Goal: Task Accomplishment & Management: Manage account settings

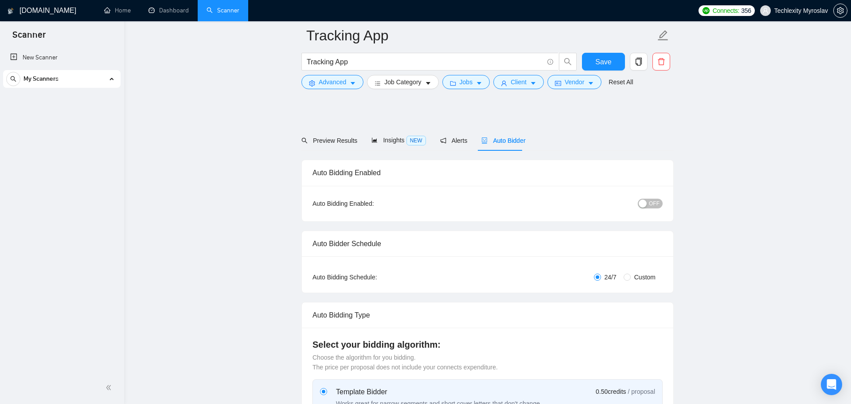
radio input "false"
radio input "true"
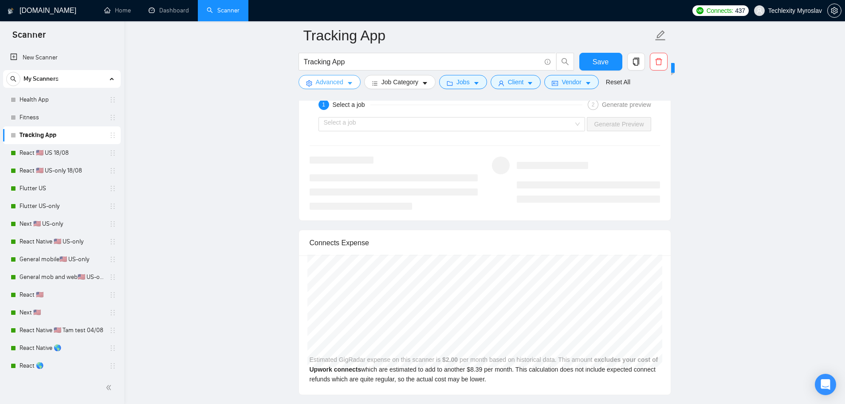
scroll to position [1463, 0]
click at [331, 82] on span "Advanced" at bounding box center [329, 82] width 27 height 10
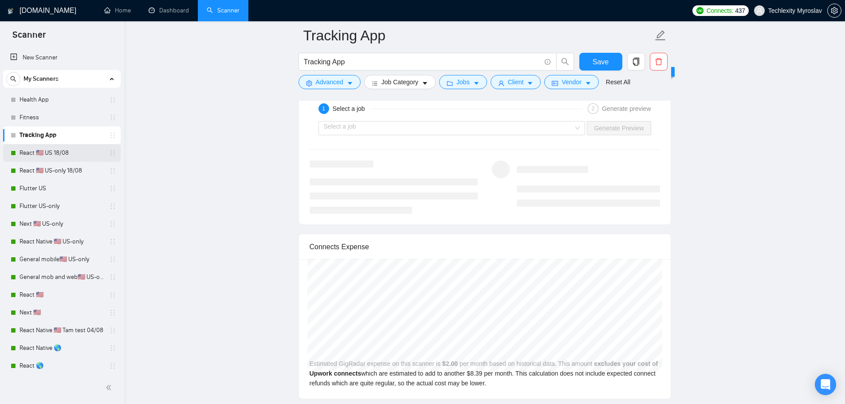
click at [43, 157] on link "React 🇺🇸 US 18/08" at bounding box center [62, 153] width 84 height 18
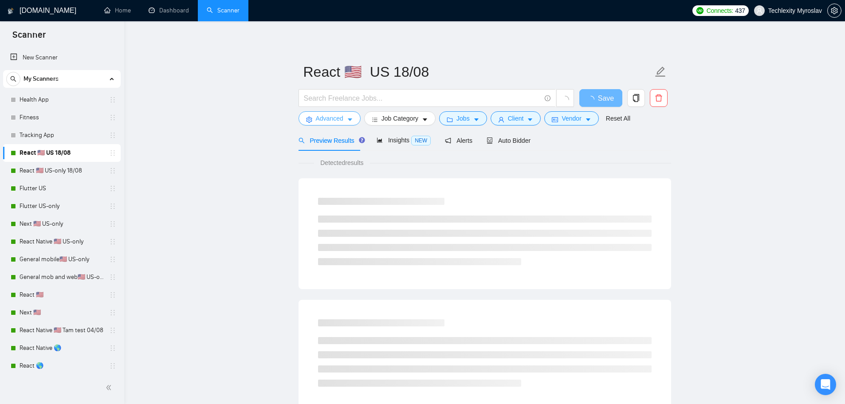
click at [343, 125] on button "Advanced" at bounding box center [329, 118] width 62 height 14
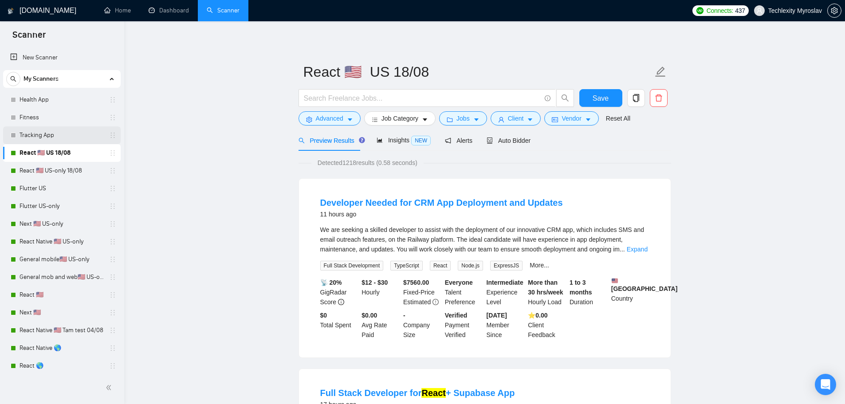
click at [48, 139] on link "Tracking App" at bounding box center [62, 135] width 84 height 18
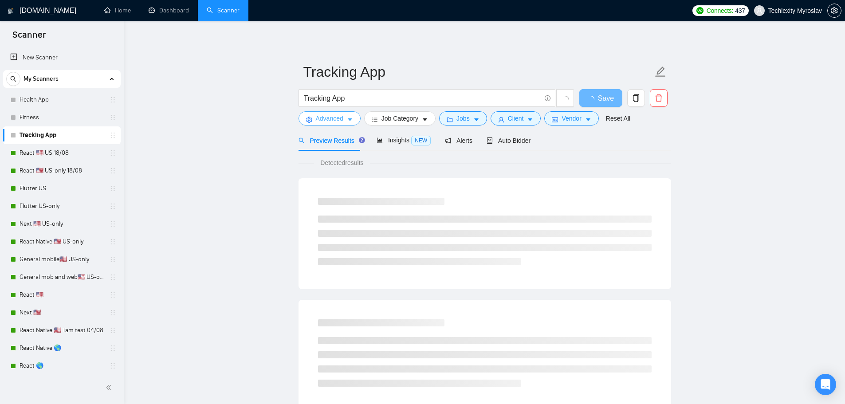
click at [327, 116] on span "Advanced" at bounding box center [329, 119] width 27 height 10
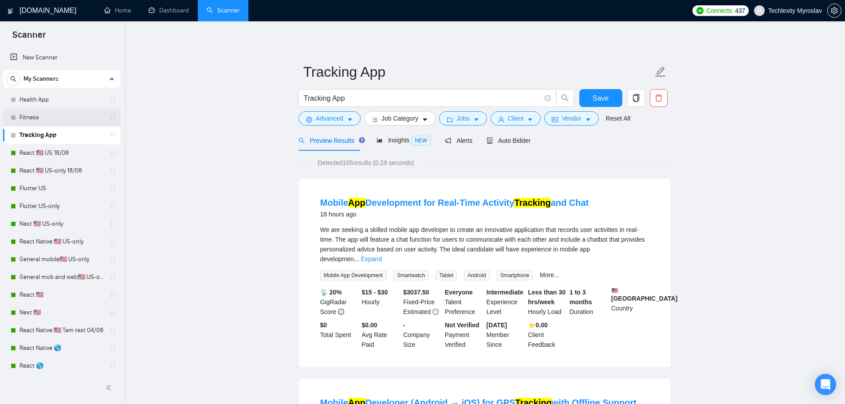
click at [31, 114] on link "Fitness" at bounding box center [62, 118] width 84 height 18
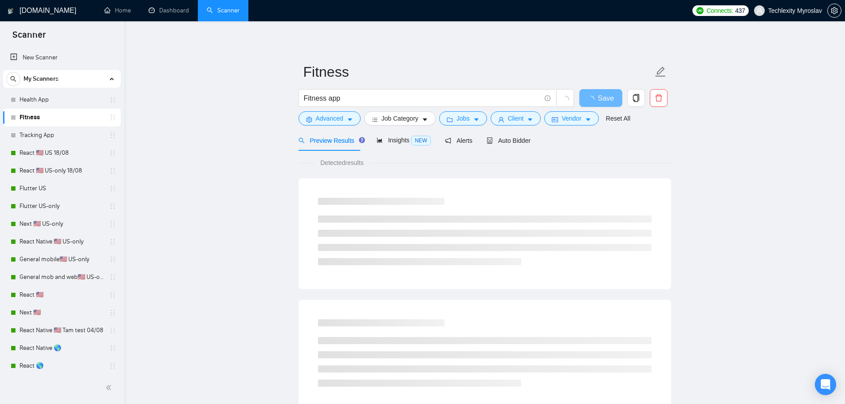
click at [325, 137] on span "Preview Results" at bounding box center [330, 140] width 64 height 7
click at [328, 113] on button "Advanced" at bounding box center [329, 118] width 62 height 14
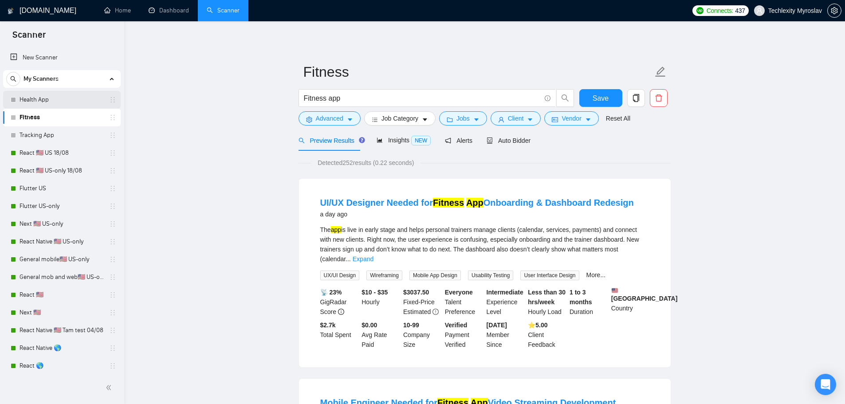
click at [25, 98] on link "Health App" at bounding box center [62, 100] width 84 height 18
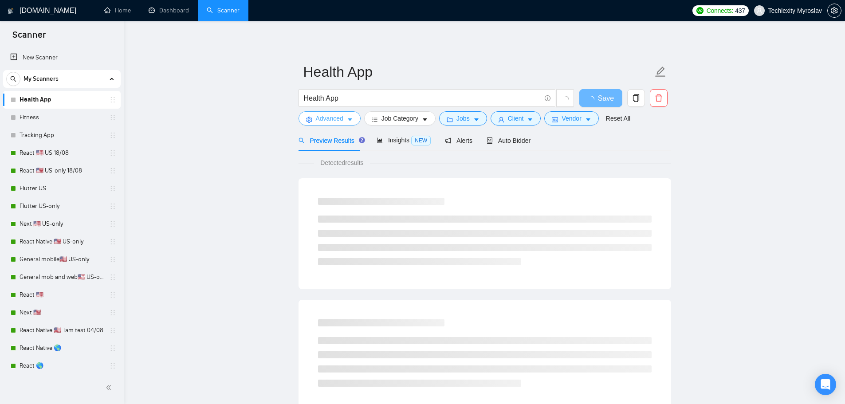
click at [333, 116] on span "Advanced" at bounding box center [329, 119] width 27 height 10
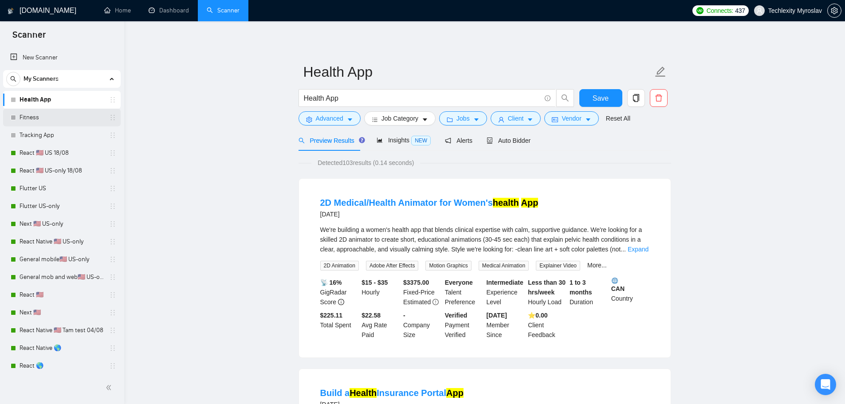
click at [36, 113] on link "Fitness" at bounding box center [62, 118] width 84 height 18
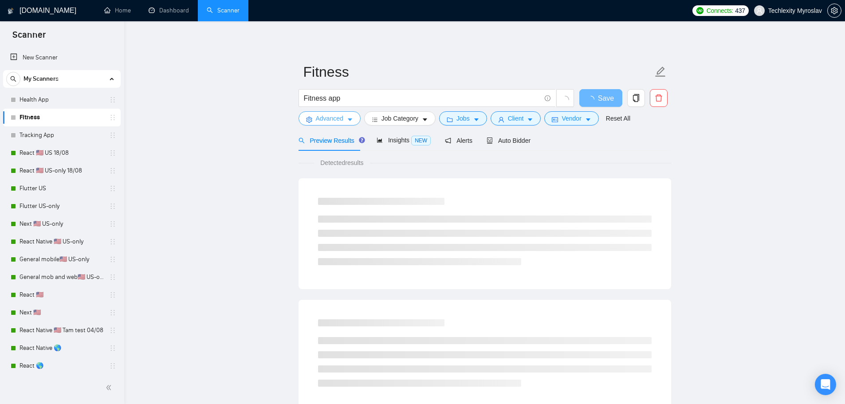
click at [347, 119] on icon "caret-down" at bounding box center [350, 120] width 6 height 6
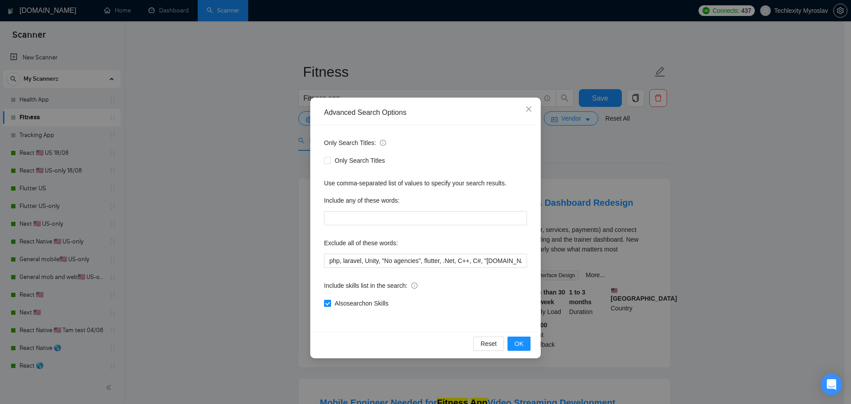
click at [222, 173] on div "Advanced Search Options Only Search Titles: Only Search Titles Use comma-separa…" at bounding box center [425, 202] width 851 height 404
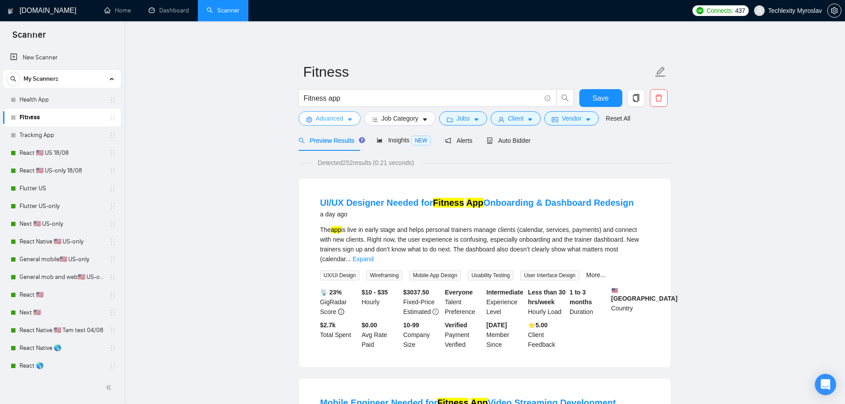
click at [330, 120] on span "Advanced" at bounding box center [329, 119] width 27 height 10
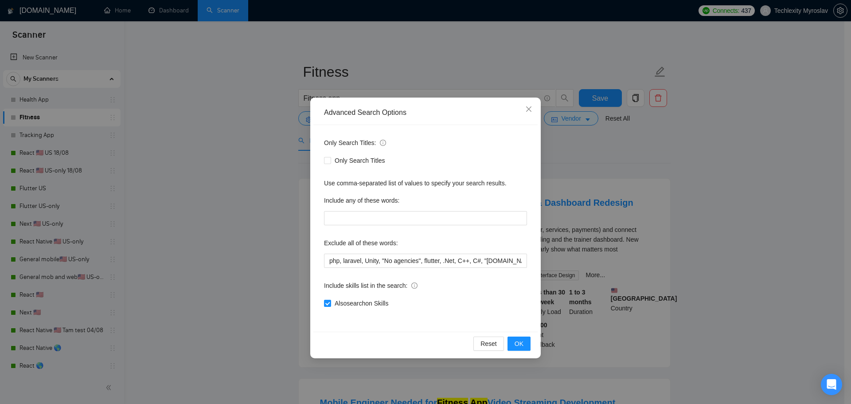
click at [340, 161] on span "Only Search Titles" at bounding box center [360, 161] width 58 height 10
click at [330, 161] on input "Only Search Titles" at bounding box center [327, 160] width 6 height 6
click at [279, 175] on div "Advanced Search Options Only Search Titles: Only Search Titles Use comma-separa…" at bounding box center [425, 202] width 851 height 404
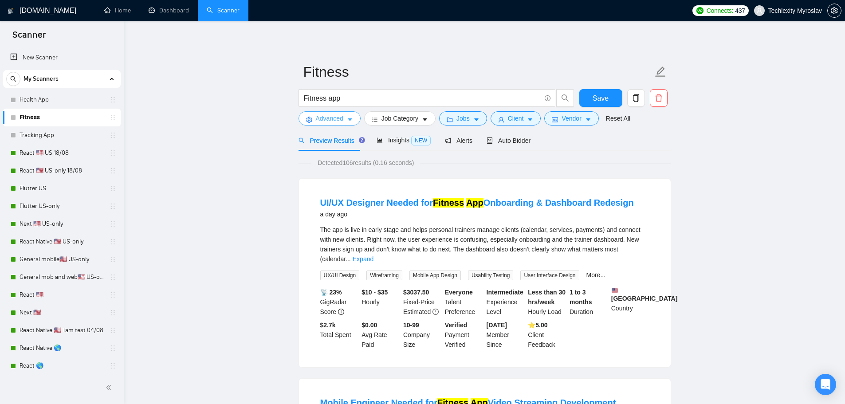
click at [323, 120] on span "Advanced" at bounding box center [329, 119] width 27 height 10
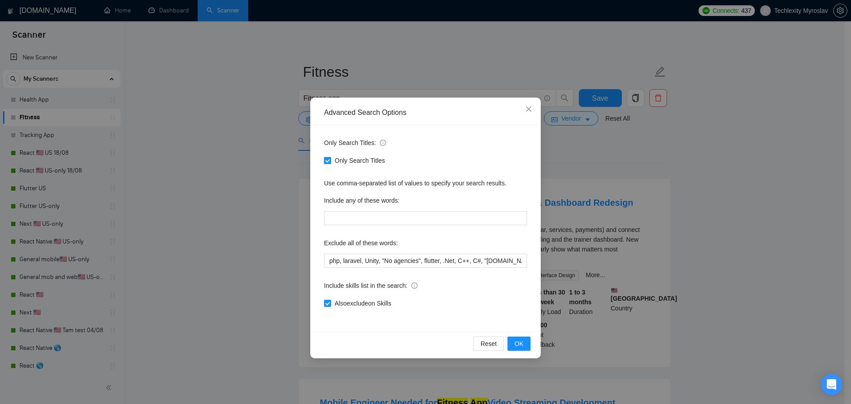
click at [327, 158] on input "Only Search Titles" at bounding box center [327, 160] width 6 height 6
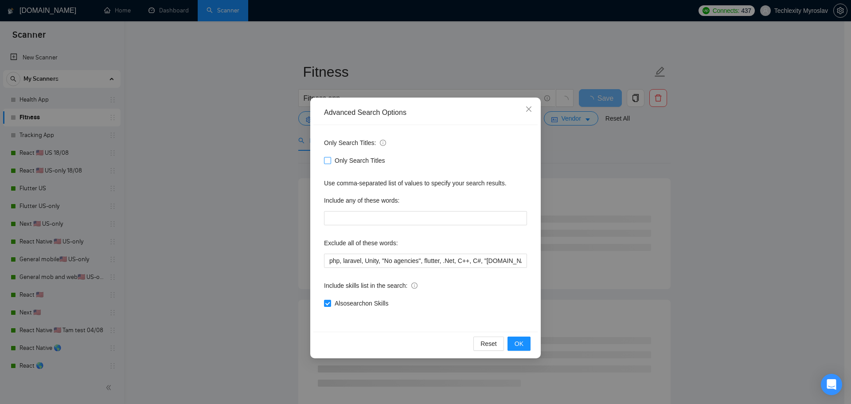
click at [331, 161] on span at bounding box center [327, 160] width 7 height 7
click at [330, 161] on input "Only Search Titles" at bounding box center [327, 160] width 6 height 6
click at [330, 161] on span at bounding box center [327, 160] width 7 height 7
click at [330, 161] on input "Only Search Titles" at bounding box center [327, 160] width 6 height 6
checkbox input "false"
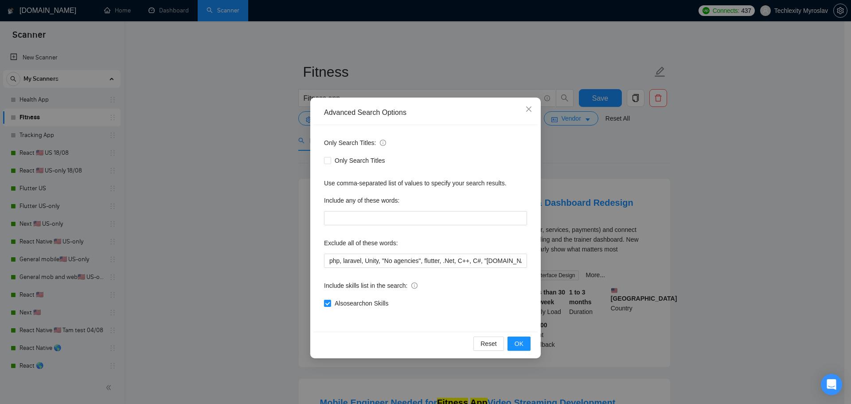
click at [279, 216] on div "Advanced Search Options Only Search Titles: Only Search Titles Use comma-separa…" at bounding box center [425, 202] width 851 height 404
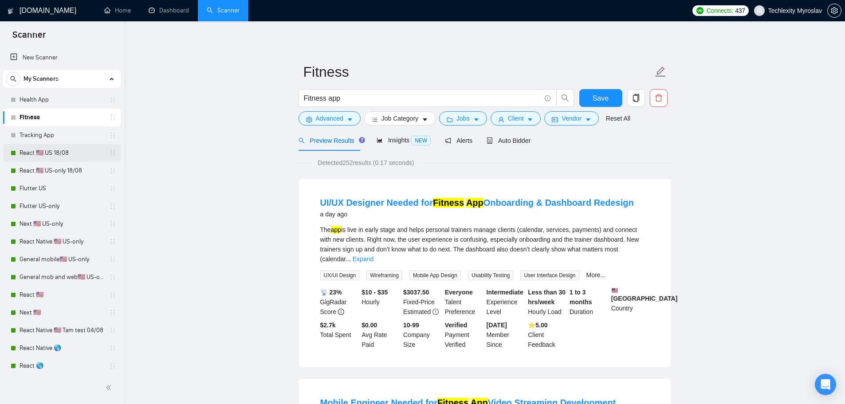
click at [57, 153] on link "React 🇺🇸 US 18/08" at bounding box center [62, 153] width 84 height 18
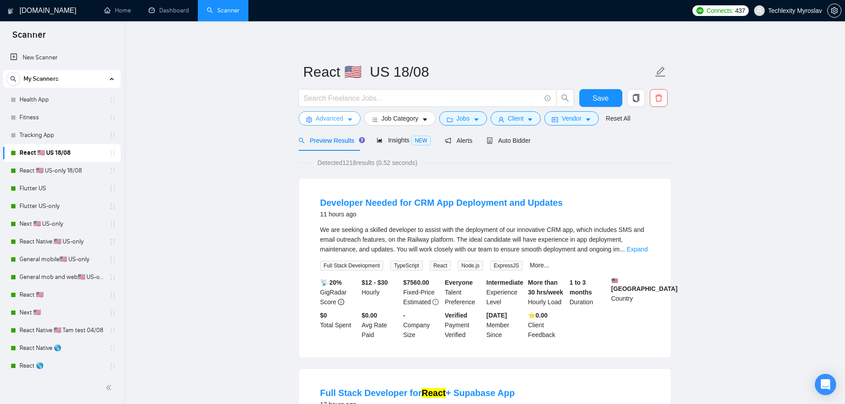
click at [332, 119] on span "Advanced" at bounding box center [329, 119] width 27 height 10
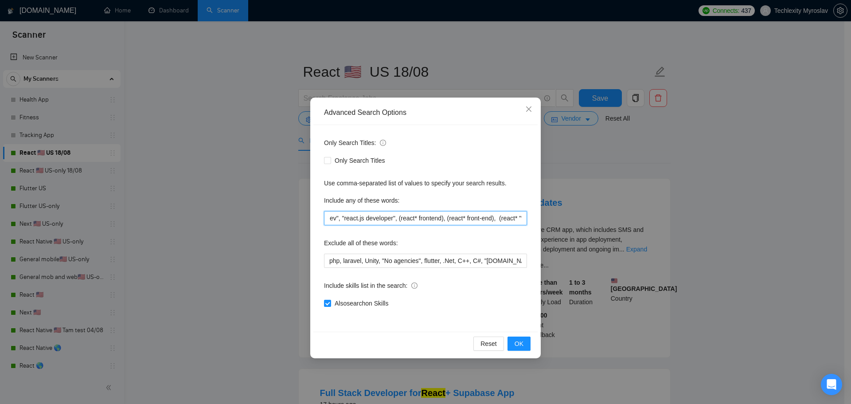
scroll to position [0, 239]
drag, startPoint x: 524, startPoint y: 220, endPoint x: 546, endPoint y: 221, distance: 22.2
click at [546, 221] on div "Advanced Search Options Only Search Titles: Only Search Titles Use comma-separa…" at bounding box center [425, 202] width 851 height 404
click at [499, 220] on input "reactjs*, reactjs*, "react.js", "react js", "react dev", "react developer", "re…" at bounding box center [425, 218] width 203 height 14
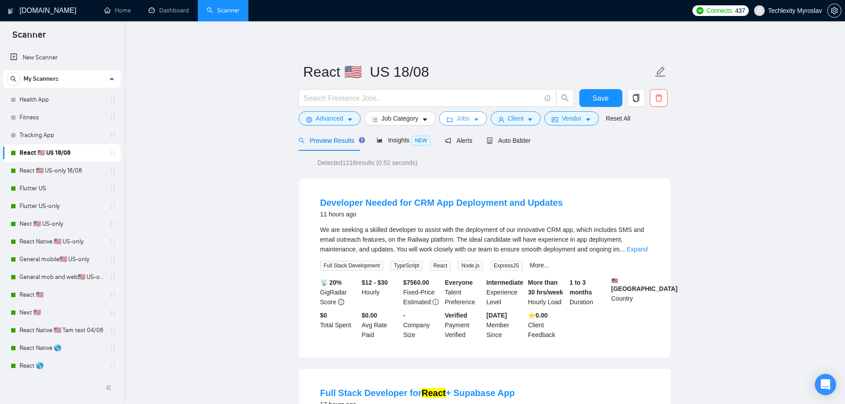
click at [464, 117] on span "Jobs" at bounding box center [462, 119] width 13 height 10
click at [510, 117] on span "Client" at bounding box center [516, 119] width 16 height 10
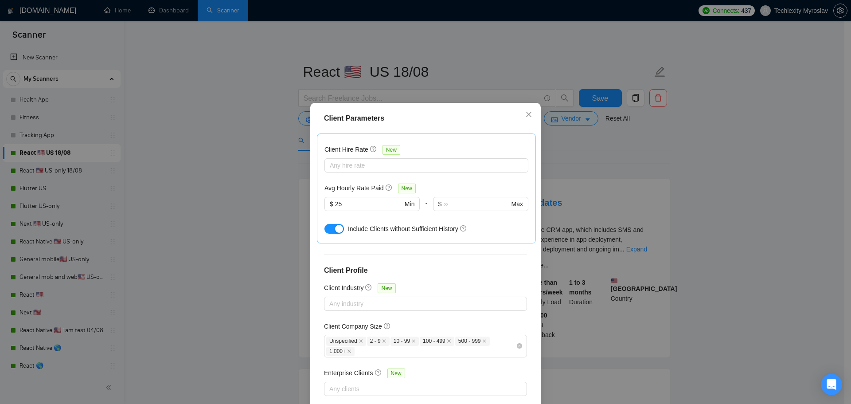
scroll to position [277, 0]
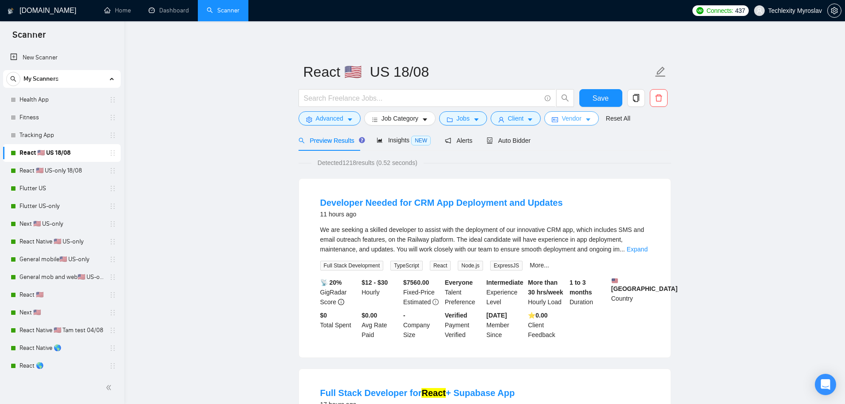
click at [574, 122] on span "Vendor" at bounding box center [571, 119] width 20 height 10
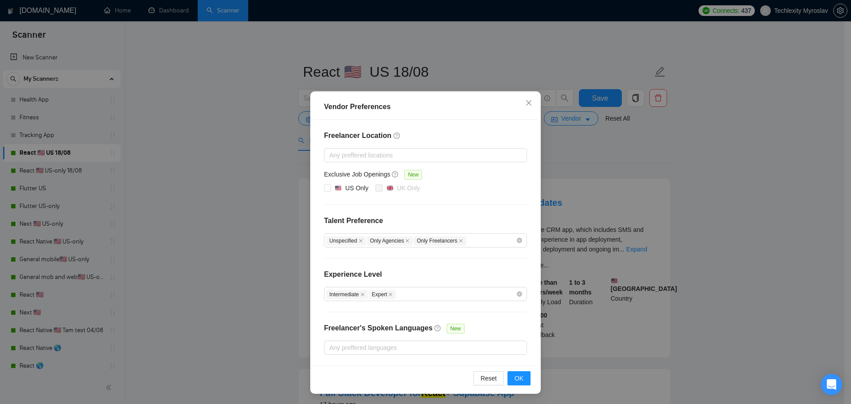
scroll to position [0, 0]
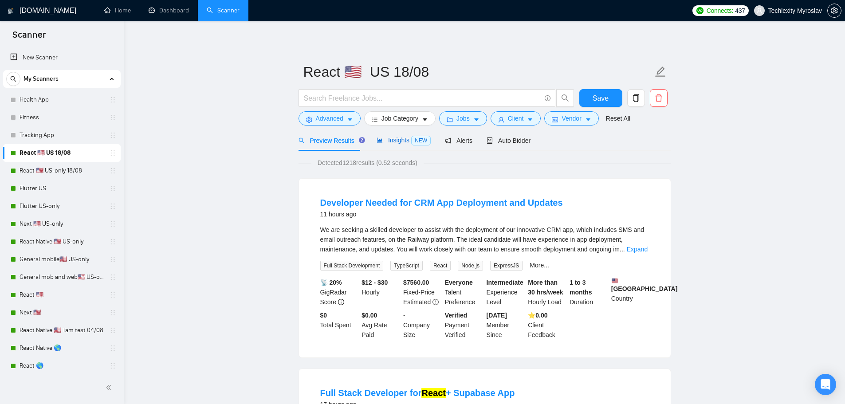
click at [399, 139] on span "Insights NEW" at bounding box center [403, 140] width 54 height 7
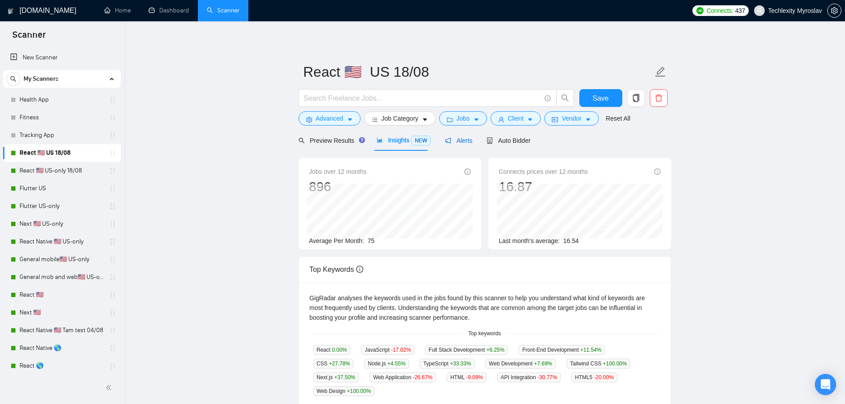
click at [458, 142] on span "Alerts" at bounding box center [458, 140] width 27 height 7
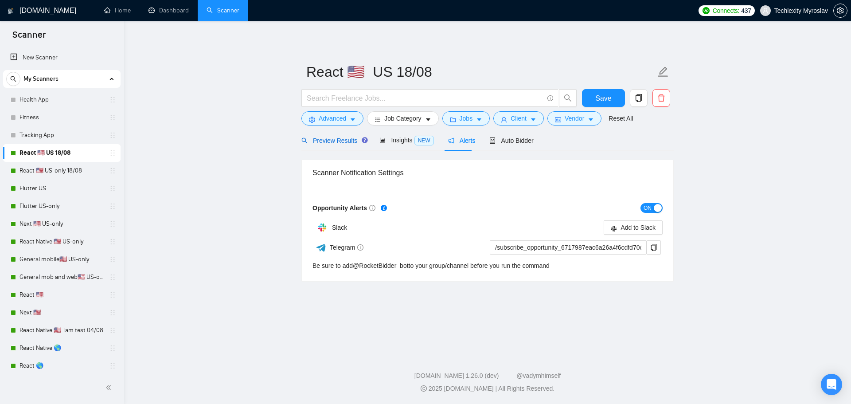
click at [329, 141] on span "Preview Results" at bounding box center [334, 140] width 64 height 7
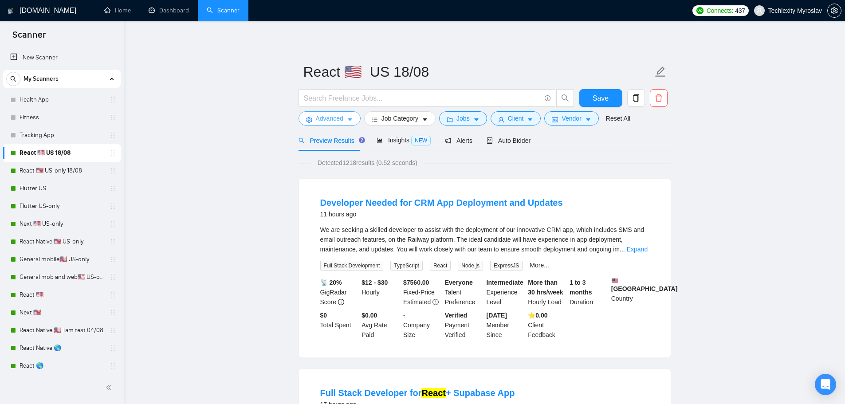
click at [336, 119] on span "Advanced" at bounding box center [329, 119] width 27 height 10
click at [341, 112] on button "Advanced" at bounding box center [329, 118] width 62 height 14
click at [396, 116] on span "Job Category" at bounding box center [399, 119] width 37 height 10
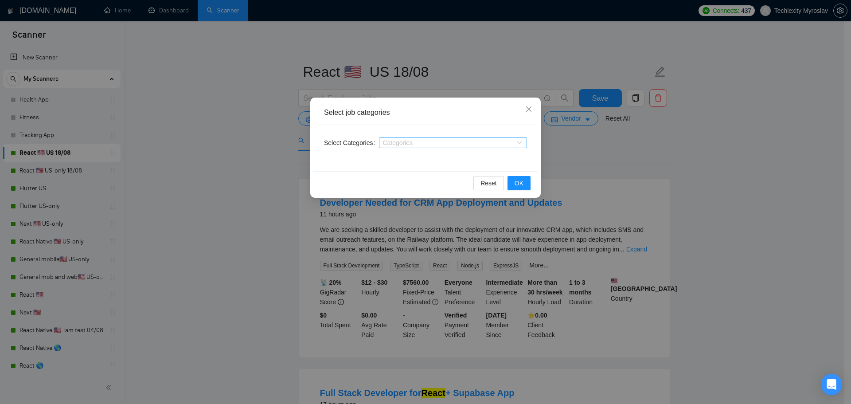
click at [420, 142] on div at bounding box center [448, 142] width 135 height 7
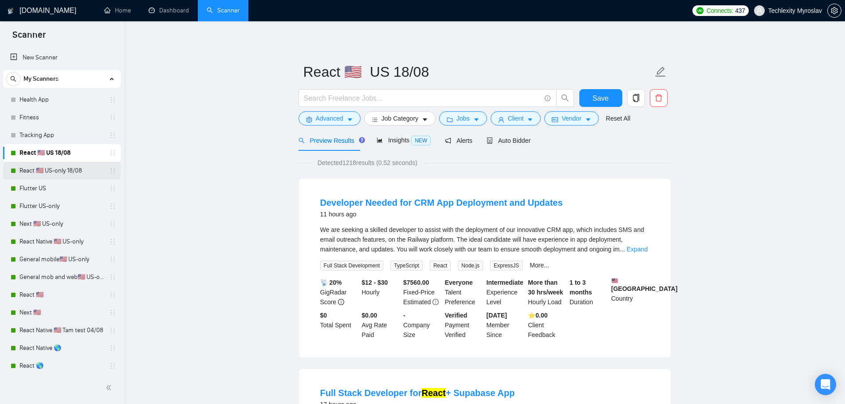
click at [53, 171] on link "React 🇺🇸 US-only 18/08" at bounding box center [62, 171] width 84 height 18
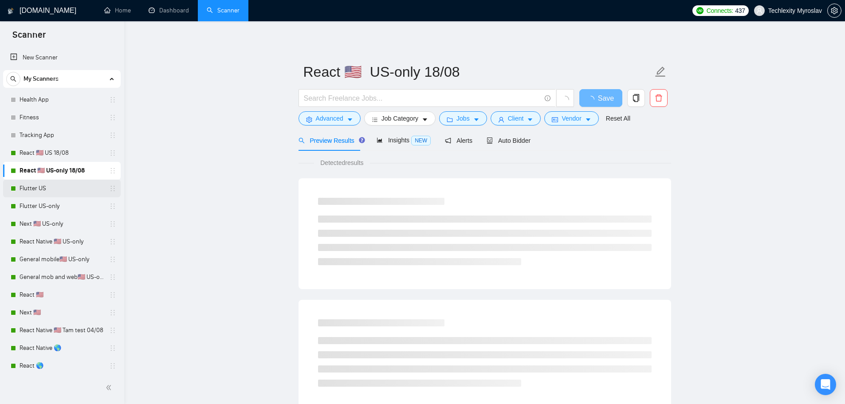
click at [52, 186] on link "Flutter US" at bounding box center [62, 189] width 84 height 18
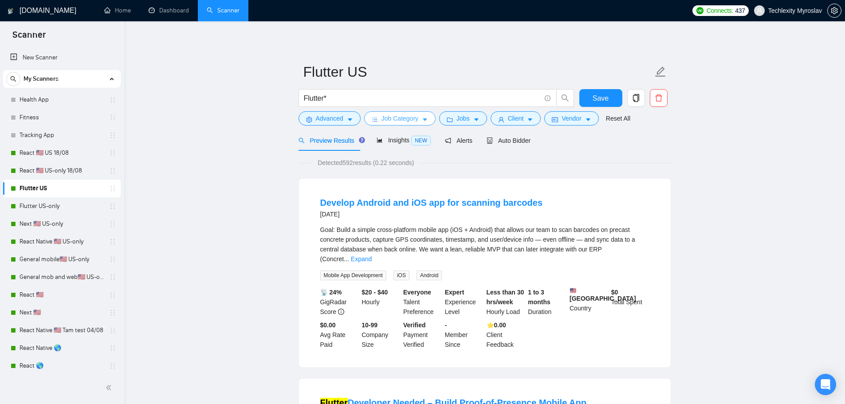
click at [399, 121] on span "Job Category" at bounding box center [399, 119] width 37 height 10
click at [405, 118] on span "Job Category" at bounding box center [399, 119] width 37 height 10
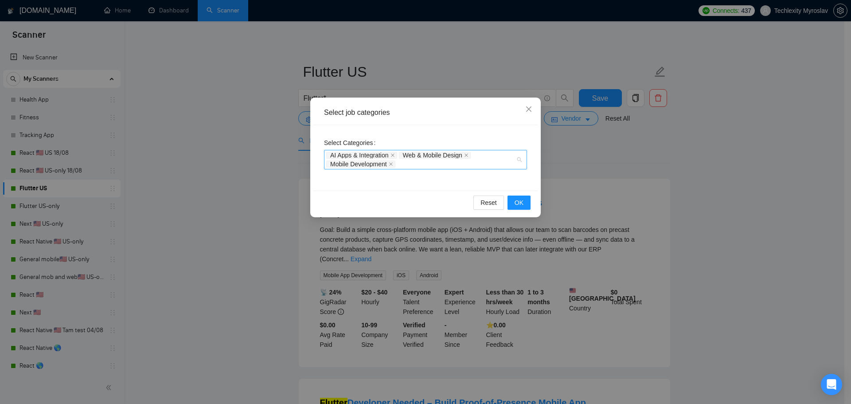
click at [425, 165] on div "AI Apps & Integration Web & Mobile Design Mobile Development" at bounding box center [421, 160] width 190 height 18
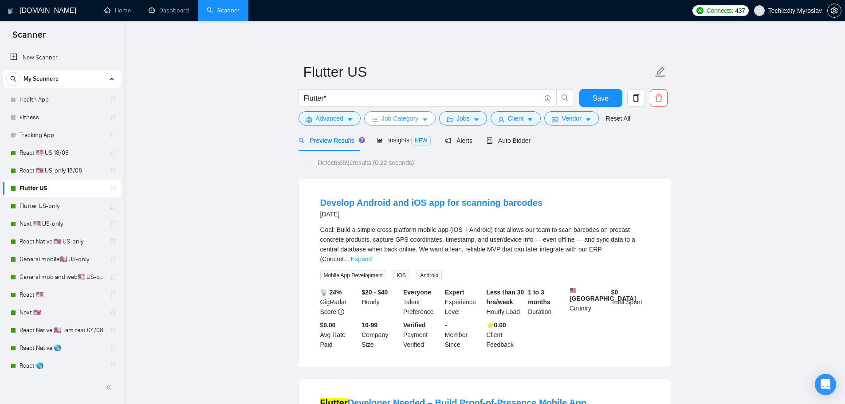
click at [395, 117] on span "Job Category" at bounding box center [399, 119] width 37 height 10
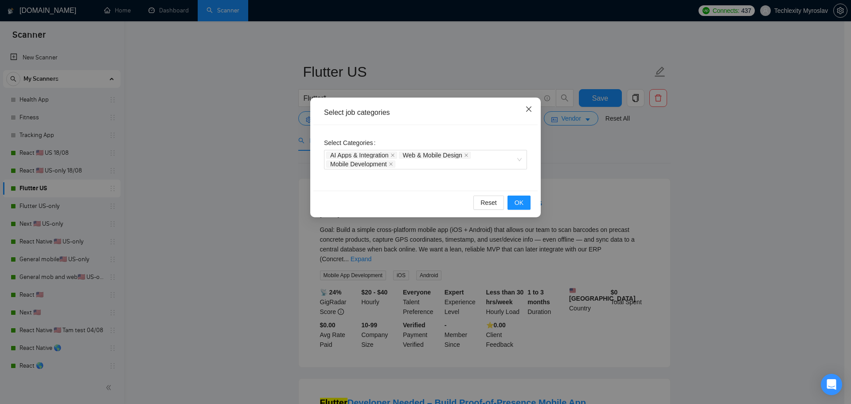
click at [530, 110] on icon "close" at bounding box center [528, 108] width 5 height 5
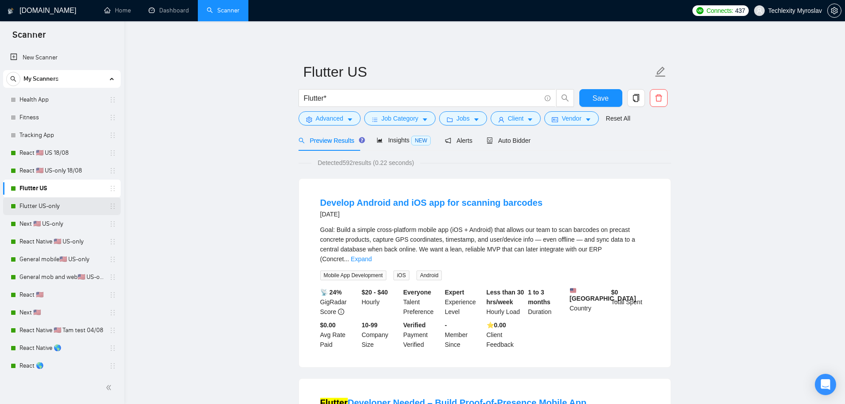
click at [51, 204] on link "Flutter US-only" at bounding box center [62, 206] width 84 height 18
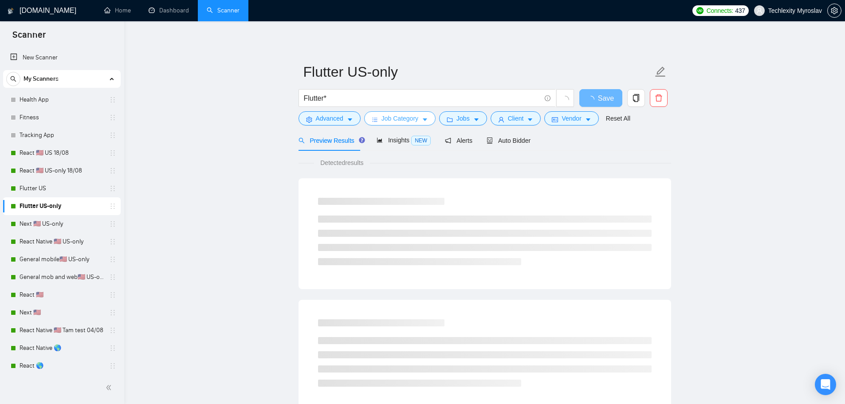
click at [398, 117] on span "Job Category" at bounding box center [399, 119] width 37 height 10
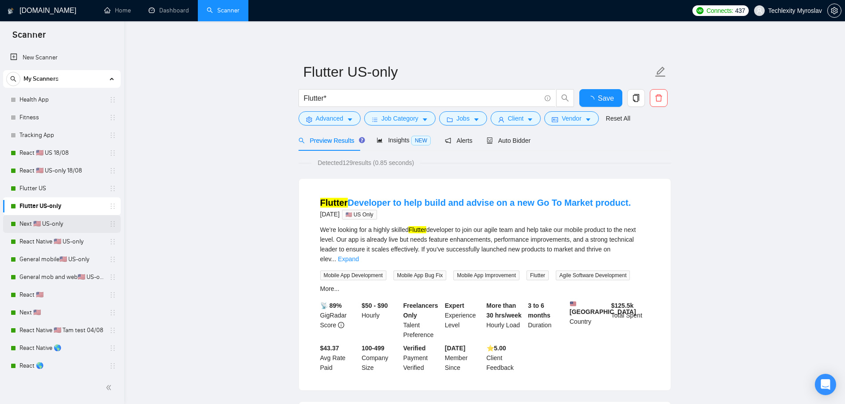
click at [56, 228] on link "Next 🇺🇸 US-only" at bounding box center [62, 224] width 84 height 18
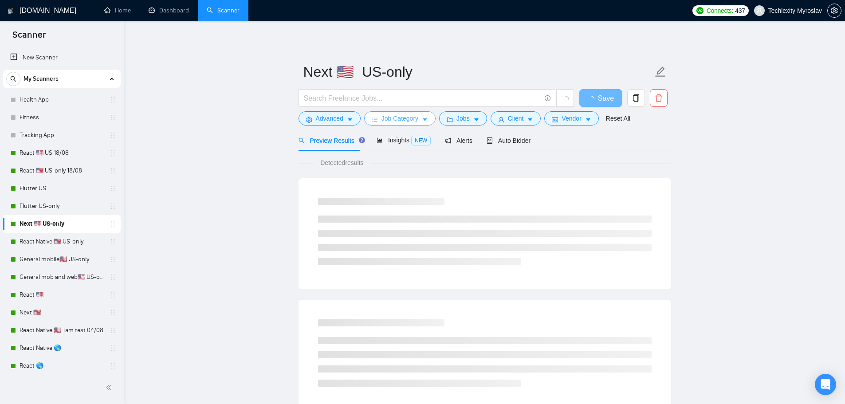
click at [411, 115] on span "Job Category" at bounding box center [399, 119] width 37 height 10
click at [49, 241] on link "React Native 🇺🇸 US-only" at bounding box center [62, 242] width 84 height 18
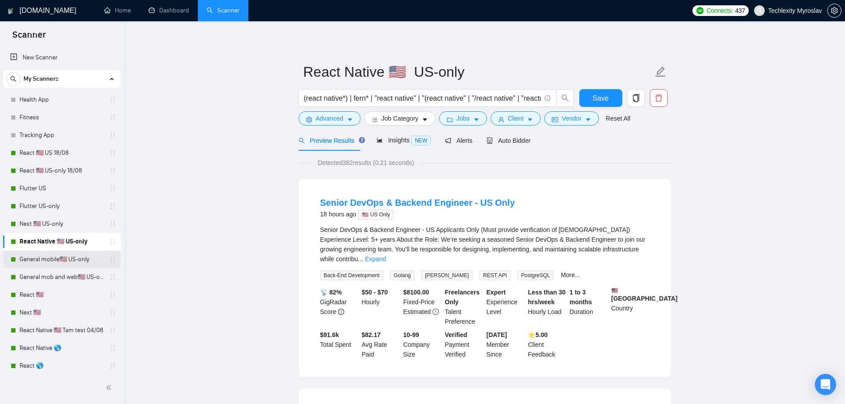
click at [48, 260] on link "General mobile🇺🇸 US-only" at bounding box center [62, 260] width 84 height 18
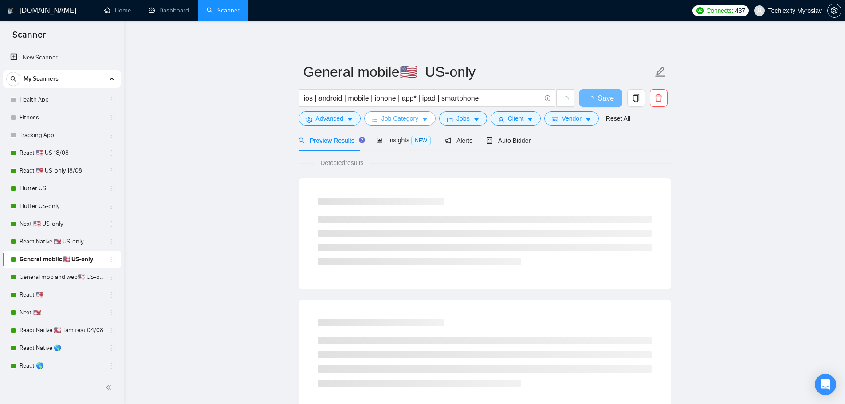
click at [385, 114] on span "Job Category" at bounding box center [399, 119] width 37 height 10
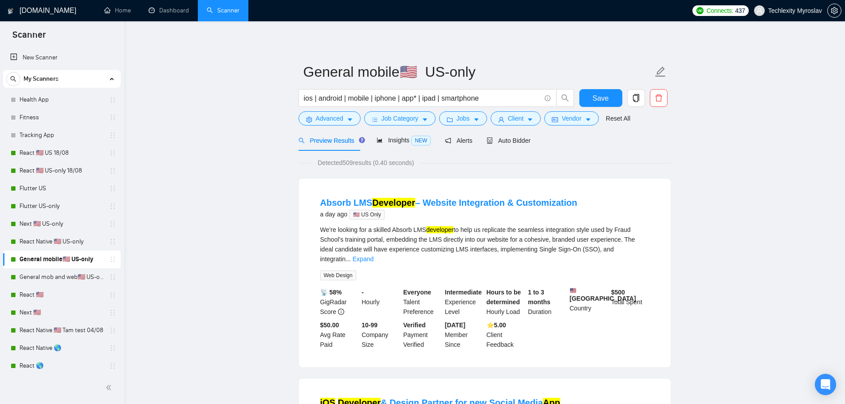
drag, startPoint x: 144, startPoint y: 90, endPoint x: 708, endPoint y: 161, distance: 568.1
click at [75, 102] on link "Health App" at bounding box center [62, 100] width 84 height 18
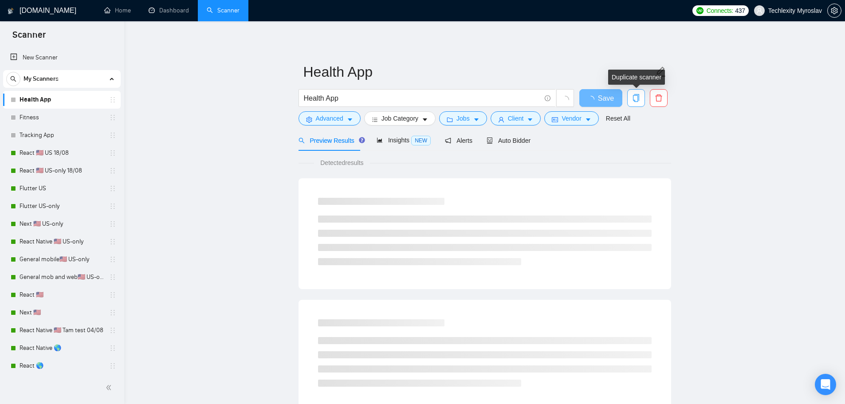
click at [636, 100] on icon "copy" at bounding box center [636, 98] width 8 height 8
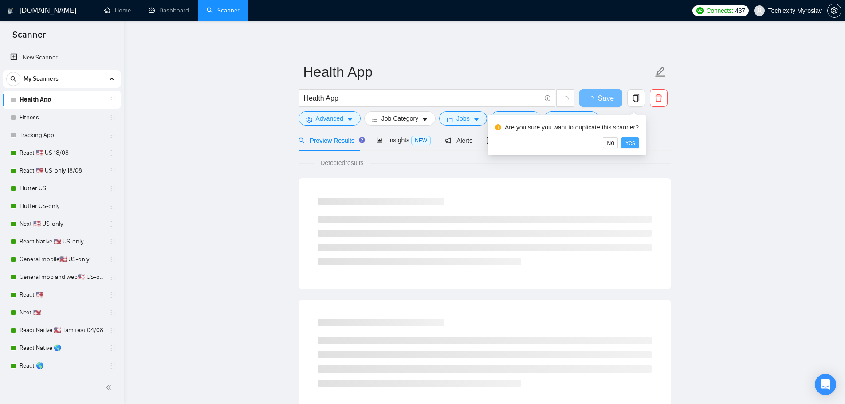
click at [630, 141] on span "Yes" at bounding box center [630, 143] width 10 height 10
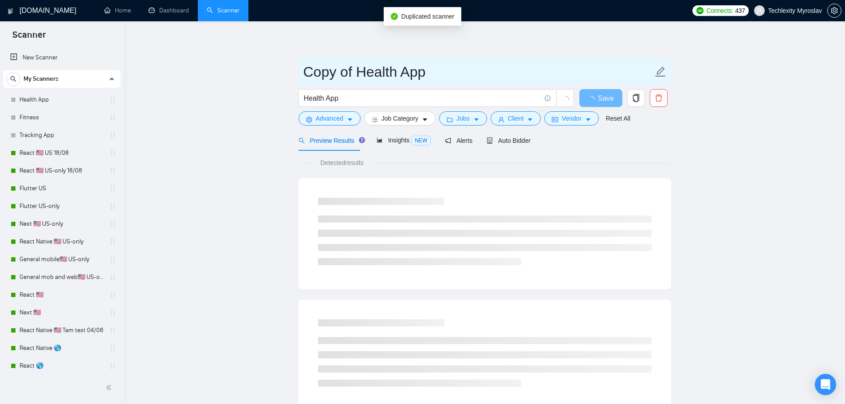
click at [409, 74] on input "Copy of Health App" at bounding box center [477, 72] width 349 height 22
drag, startPoint x: 448, startPoint y: 75, endPoint x: 440, endPoint y: 75, distance: 7.5
click at [441, 75] on input "Copy of Health App" at bounding box center [477, 72] width 349 height 22
drag, startPoint x: 447, startPoint y: 75, endPoint x: 255, endPoint y: 71, distance: 192.5
click at [263, 73] on main "Copy of Health App Health App Save Advanced Job Category Jobs Client Vendor Res…" at bounding box center [484, 405] width 692 height 740
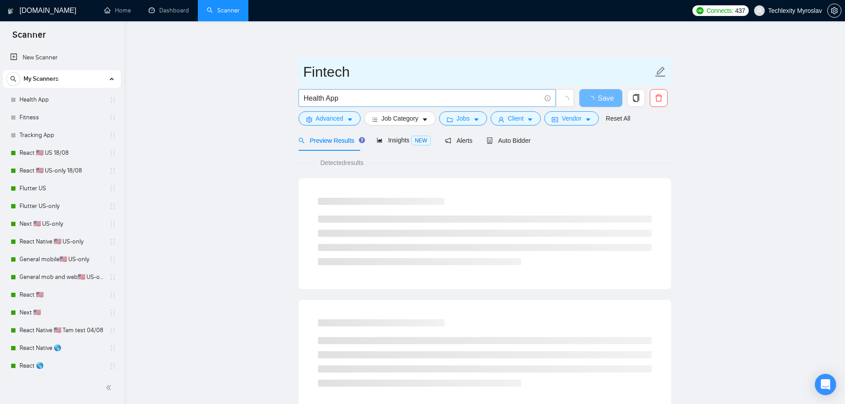
type input "Fintech"
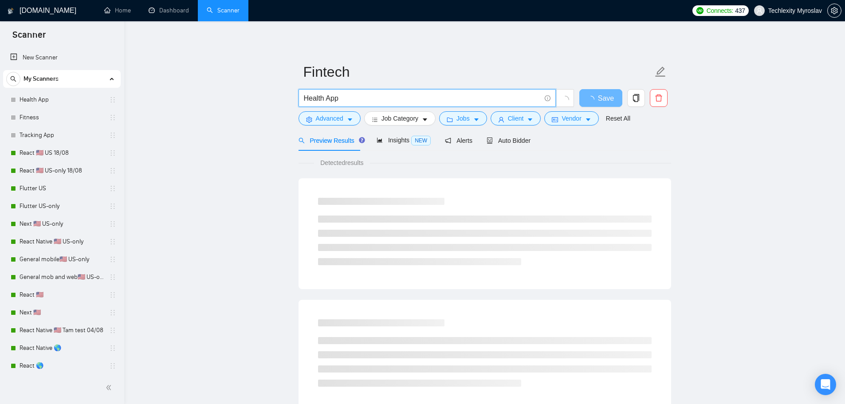
drag, startPoint x: 345, startPoint y: 99, endPoint x: 274, endPoint y: 100, distance: 71.4
click at [267, 100] on main "Fintech Health App Save Advanced Job Category Jobs Client Vendor Reset All Prev…" at bounding box center [484, 405] width 692 height 740
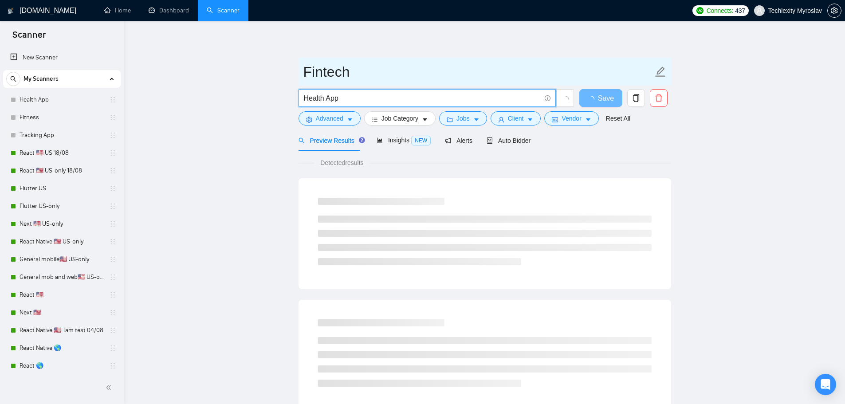
click at [372, 71] on input "Fintech" at bounding box center [477, 72] width 349 height 22
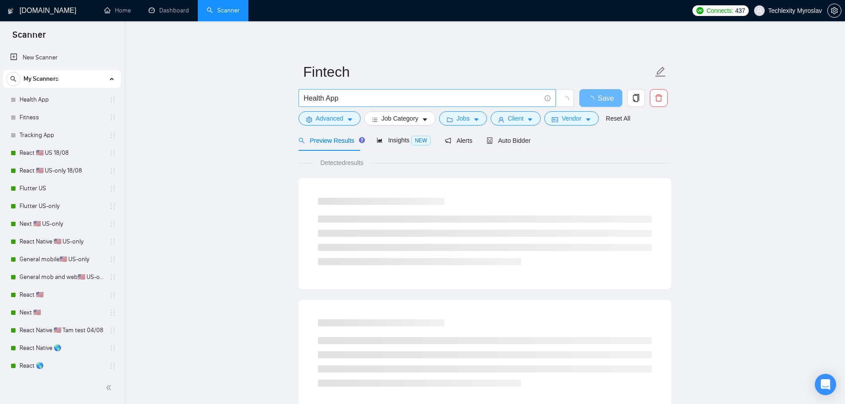
click at [376, 102] on input "Health App" at bounding box center [422, 98] width 237 height 11
paste input "Fintech"
paste input "text"
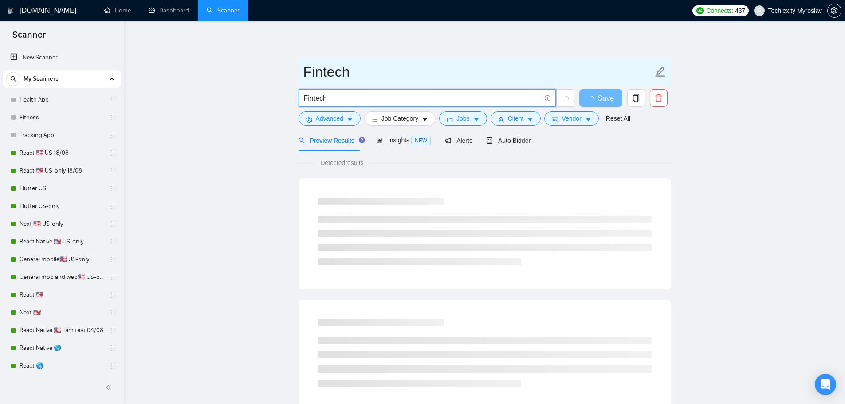
type input "Fintech"
click at [439, 69] on input "Fintech" at bounding box center [477, 72] width 349 height 22
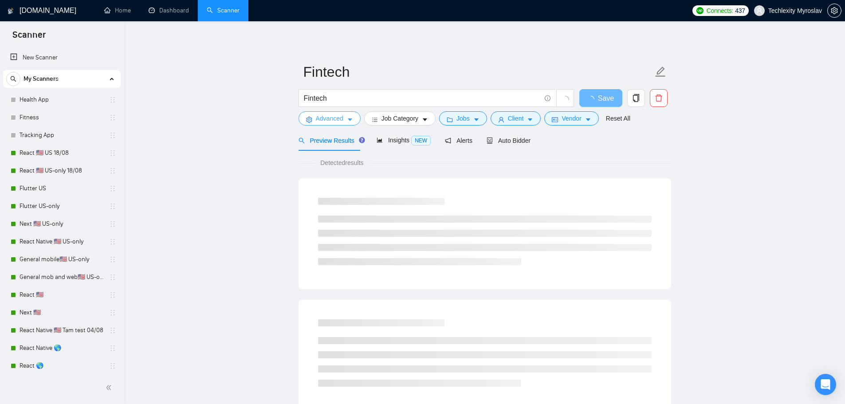
click at [344, 119] on button "Advanced" at bounding box center [329, 118] width 62 height 14
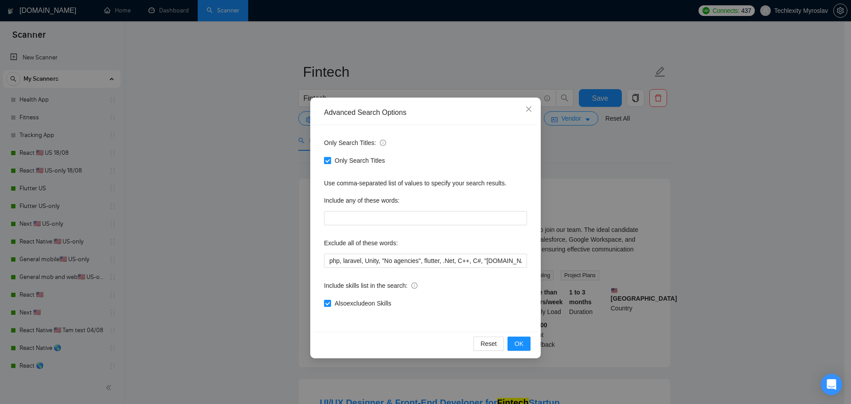
click at [348, 161] on span "Only Search Titles" at bounding box center [360, 161] width 58 height 10
click at [330, 161] on input "Only Search Titles" at bounding box center [327, 160] width 6 height 6
click at [518, 342] on span "OK" at bounding box center [519, 344] width 9 height 10
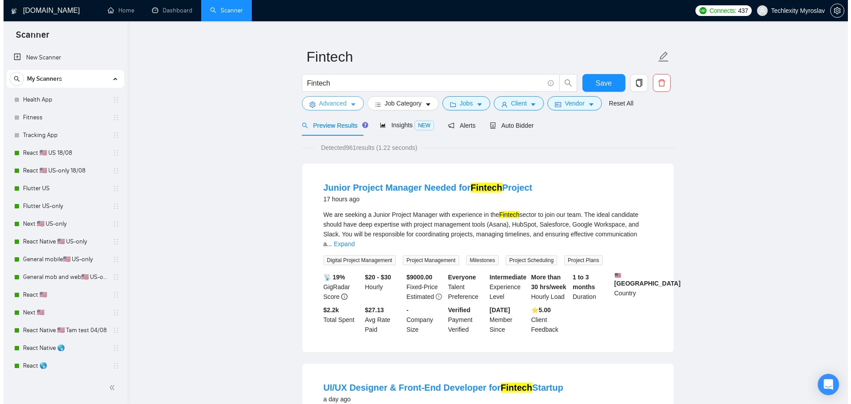
scroll to position [44, 0]
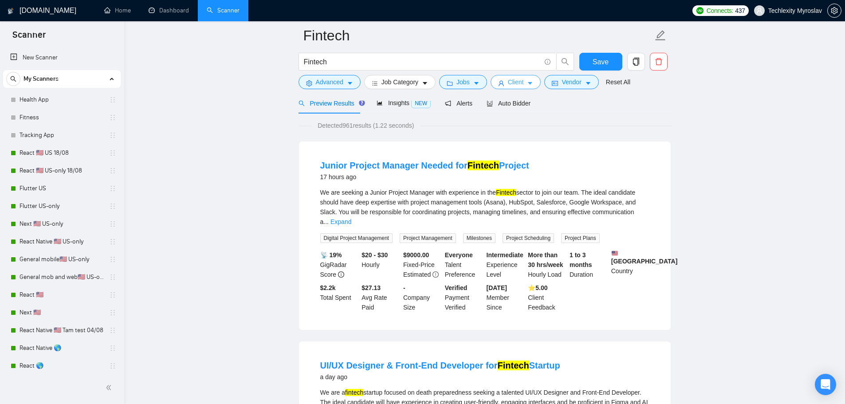
click at [504, 80] on button "Client" at bounding box center [515, 82] width 51 height 14
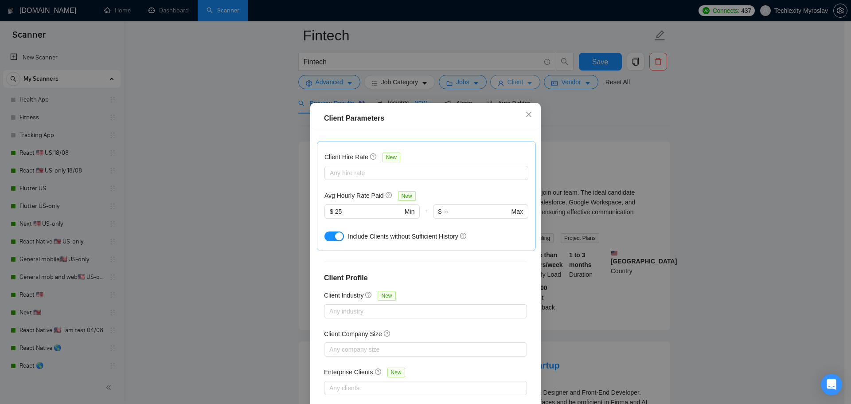
click at [504, 80] on div "Client Parameters Client Location Include Client Countries [GEOGRAPHIC_DATA] [G…" at bounding box center [425, 202] width 851 height 404
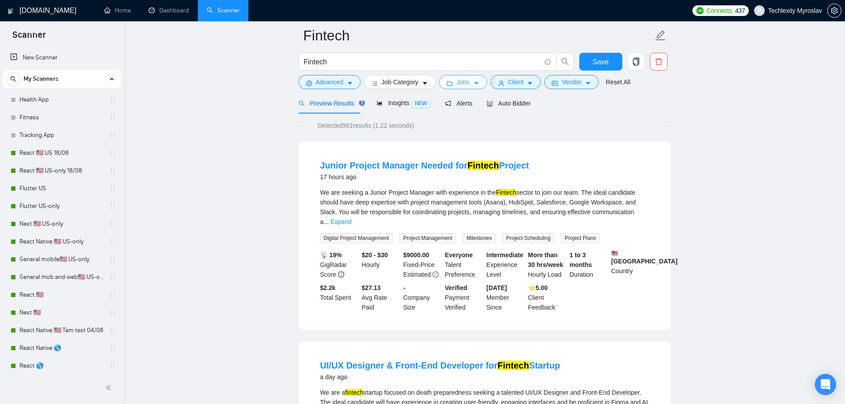
click at [470, 83] on button "Jobs" at bounding box center [463, 82] width 48 height 14
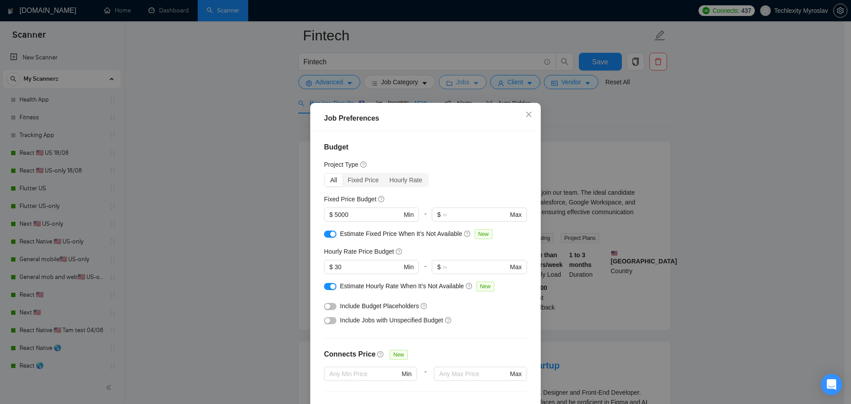
click at [470, 83] on div "Job Preferences Budget Project Type All Fixed Price Hourly Rate Fixed Price Bud…" at bounding box center [425, 202] width 851 height 404
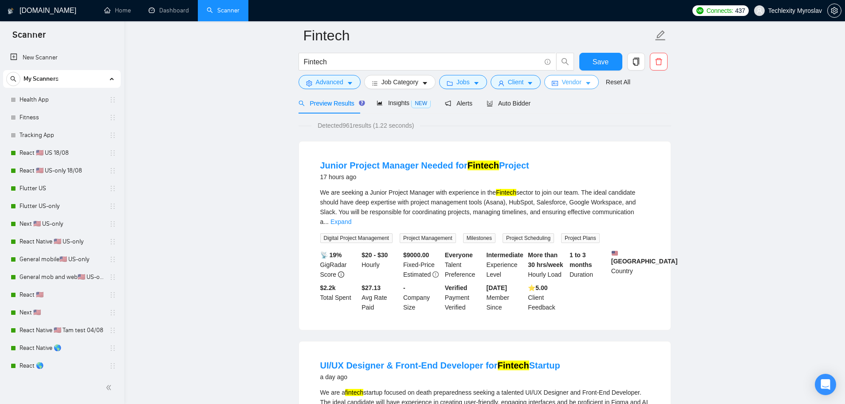
click at [582, 78] on button "Vendor" at bounding box center [571, 82] width 54 height 14
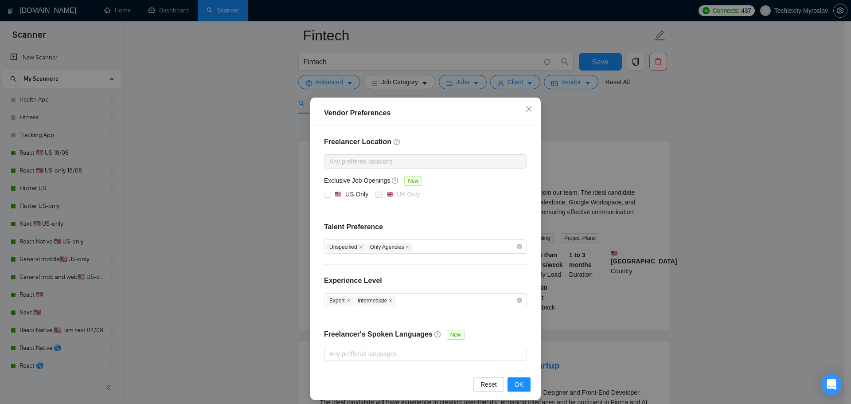
click at [580, 80] on div "Vendor Preferences Freelancer Location Any preffered locations Exclusive Job Op…" at bounding box center [425, 202] width 851 height 404
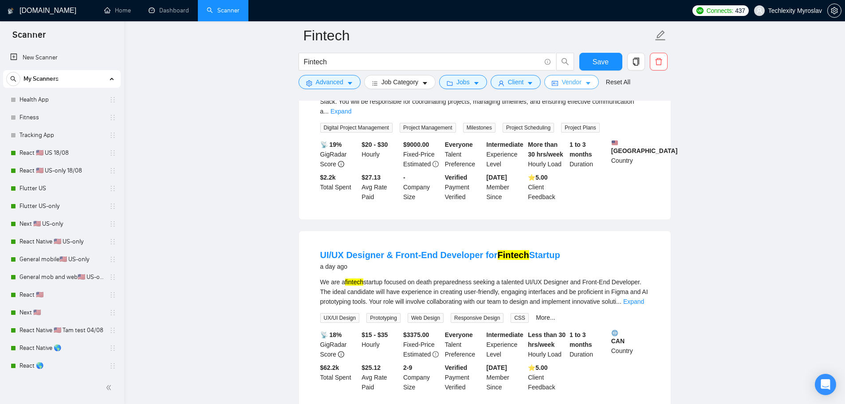
scroll to position [0, 0]
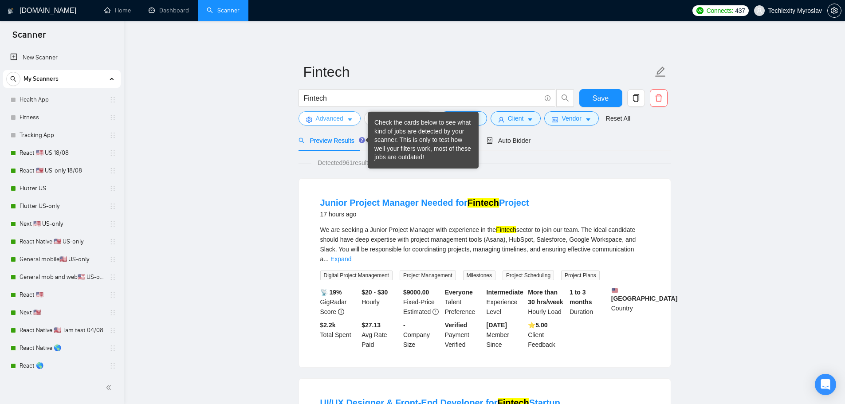
click at [332, 121] on span "Advanced" at bounding box center [329, 119] width 27 height 10
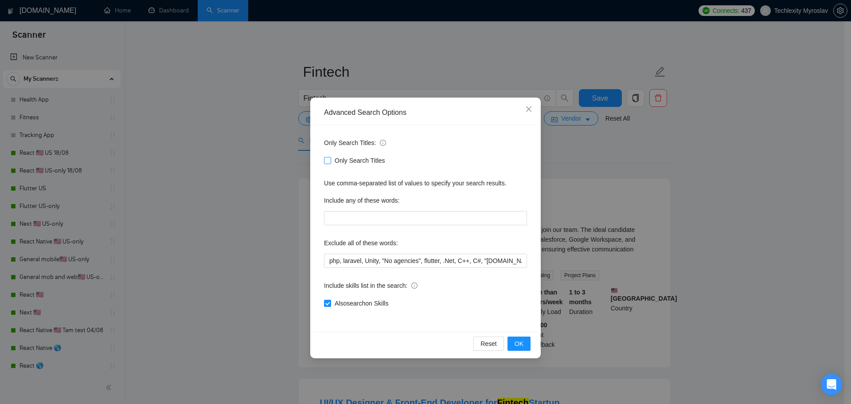
click at [346, 163] on span "Only Search Titles" at bounding box center [360, 161] width 58 height 10
click at [330, 163] on input "Only Search Titles" at bounding box center [327, 160] width 6 height 6
checkbox input "true"
click at [524, 343] on button "OK" at bounding box center [519, 344] width 23 height 14
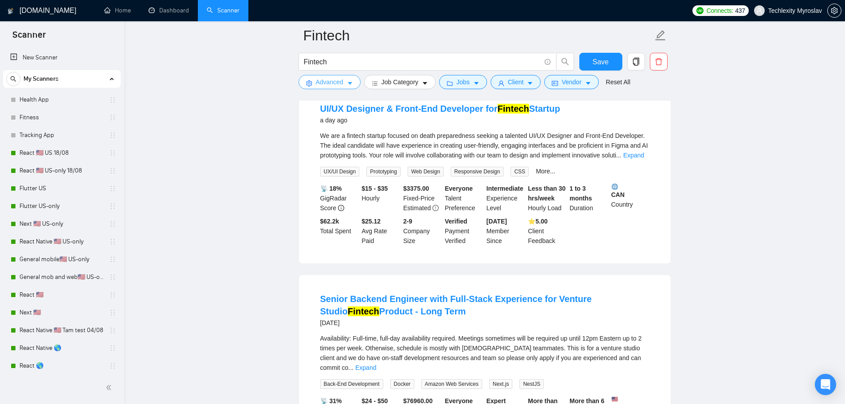
scroll to position [310, 0]
